Goal: Navigation & Orientation: Find specific page/section

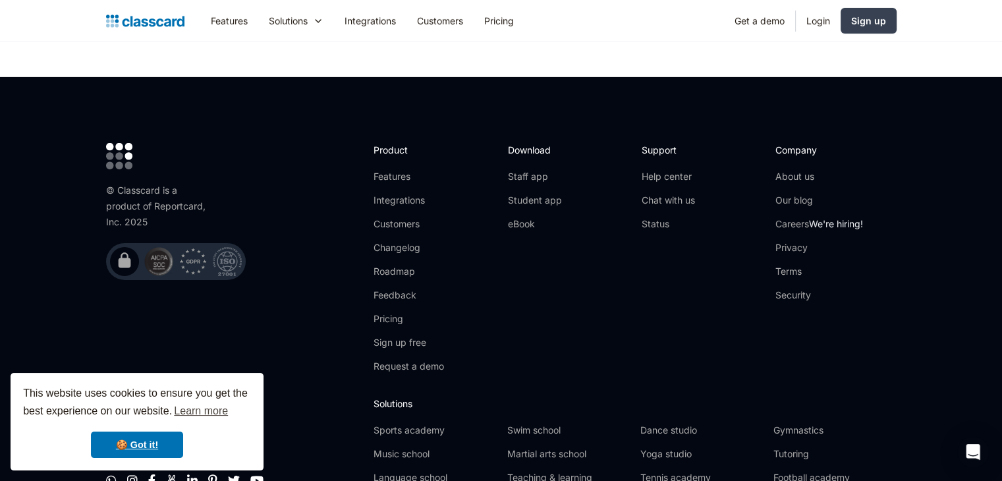
scroll to position [4454, 0]
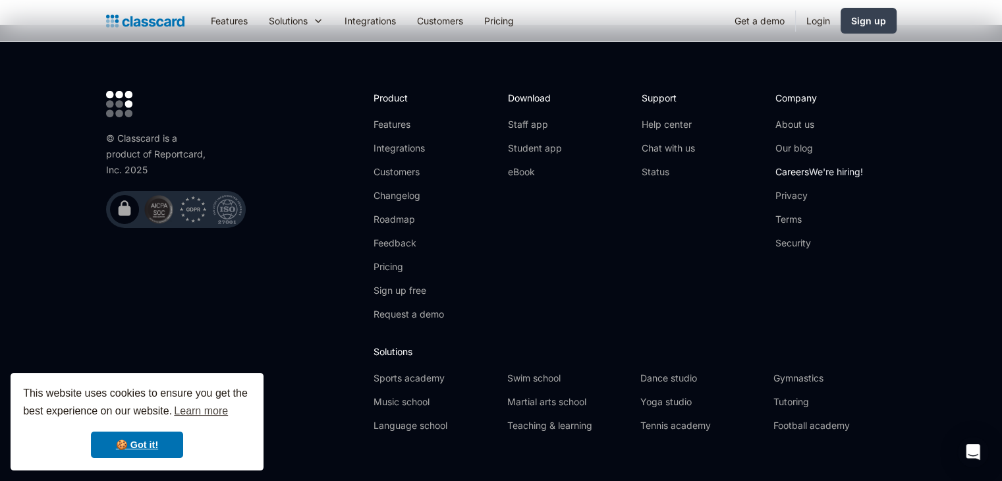
click at [788, 165] on link "Careers We're hiring!" at bounding box center [820, 171] width 88 height 13
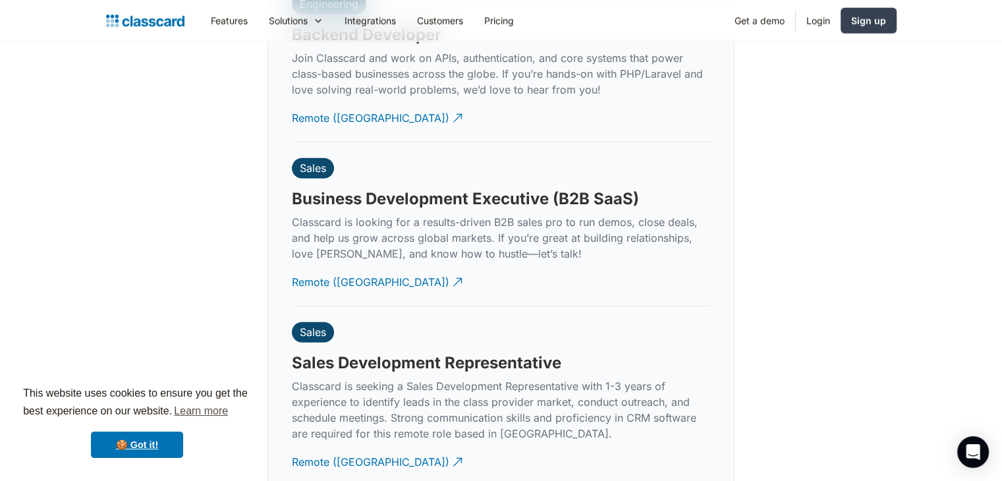
scroll to position [3194, 0]
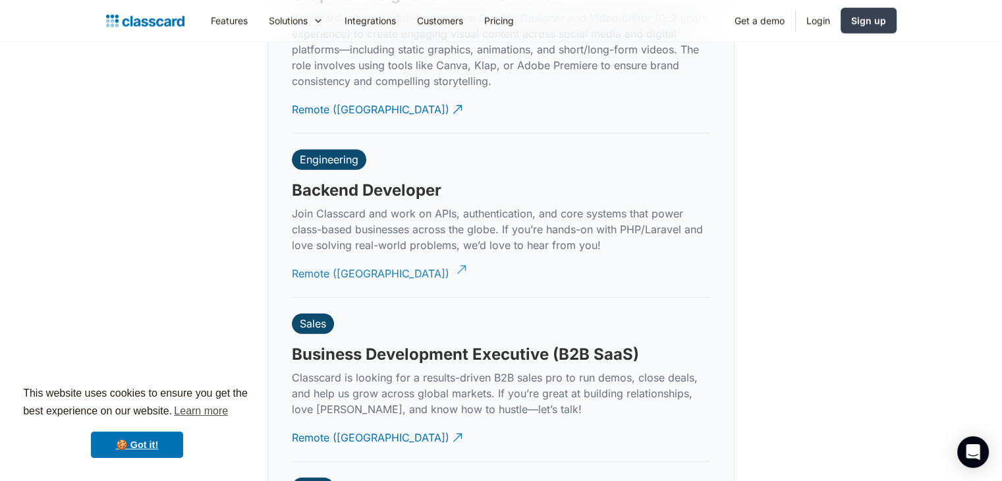
click at [337, 256] on div "Remote ([GEOGRAPHIC_DATA])" at bounding box center [371, 269] width 158 height 26
